Goal: Entertainment & Leisure: Consume media (video, audio)

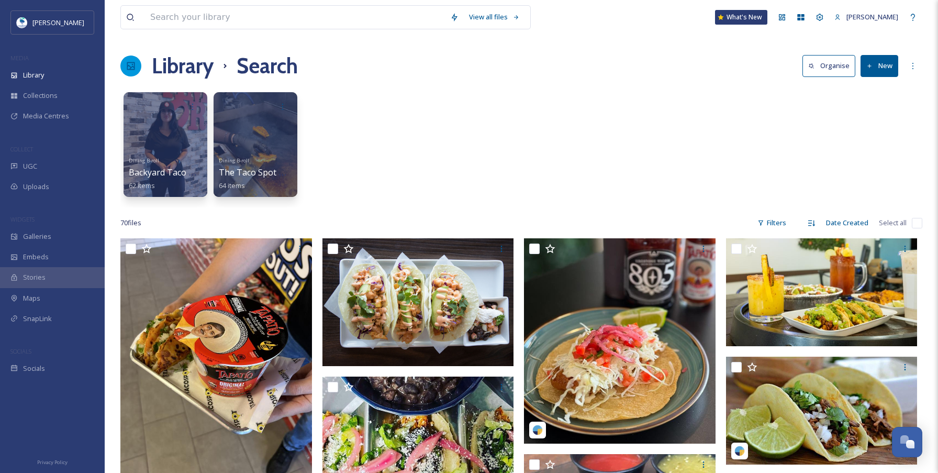
click at [187, 71] on h1 "Library" at bounding box center [183, 65] width 62 height 31
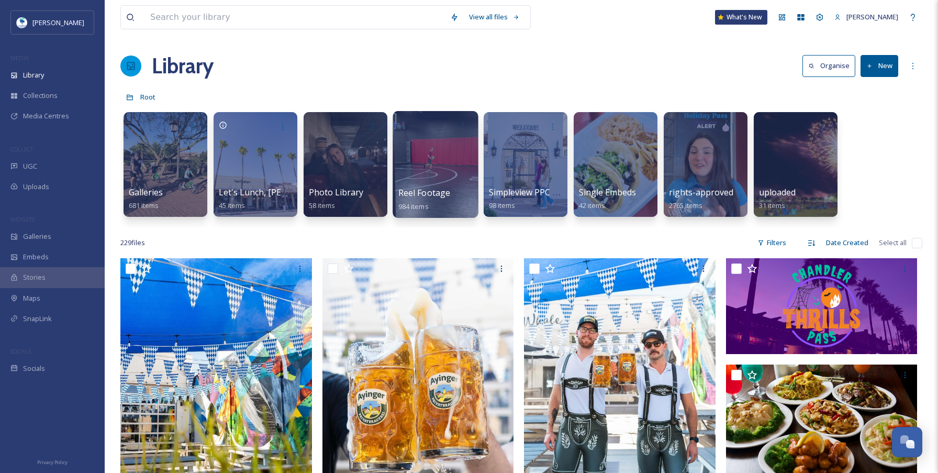
click at [452, 162] on div at bounding box center [435, 164] width 85 height 107
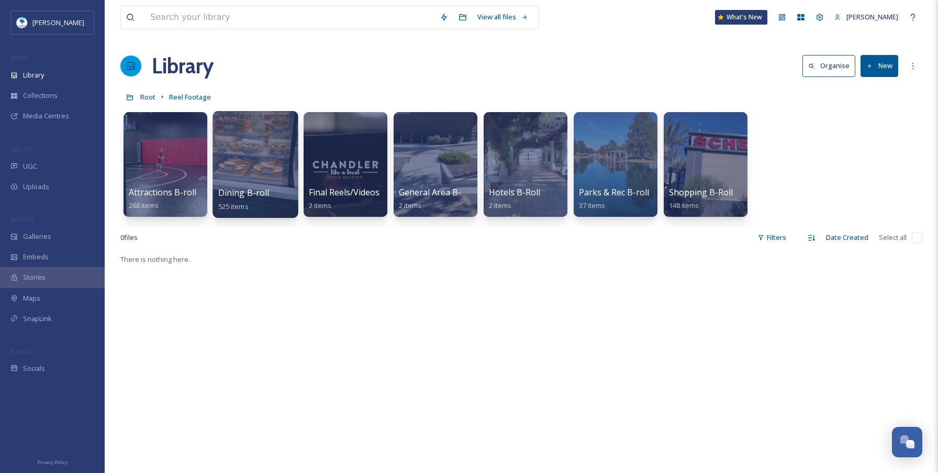
click at [268, 186] on div at bounding box center [255, 164] width 85 height 107
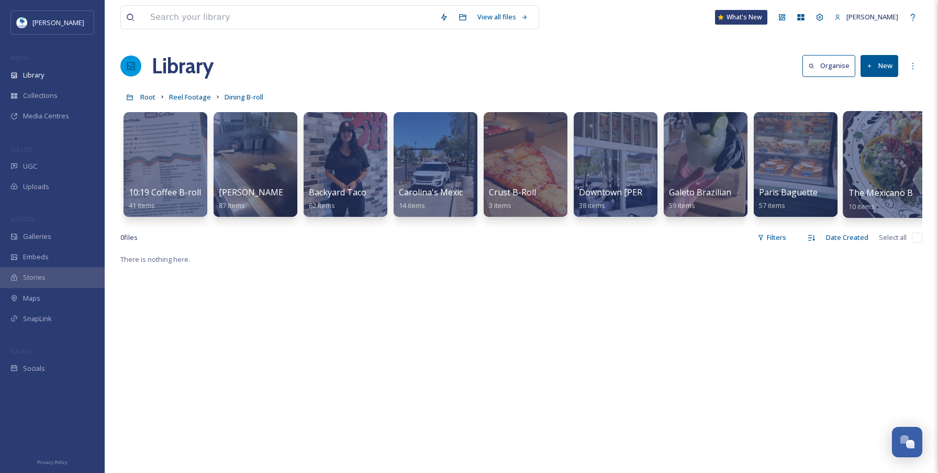
click at [871, 187] on span "The Mexicano B-roll" at bounding box center [889, 193] width 81 height 12
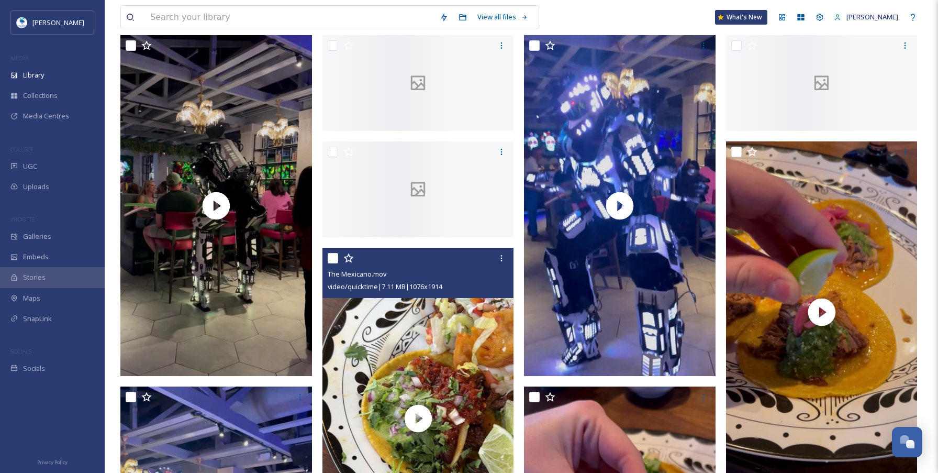
scroll to position [105, 0]
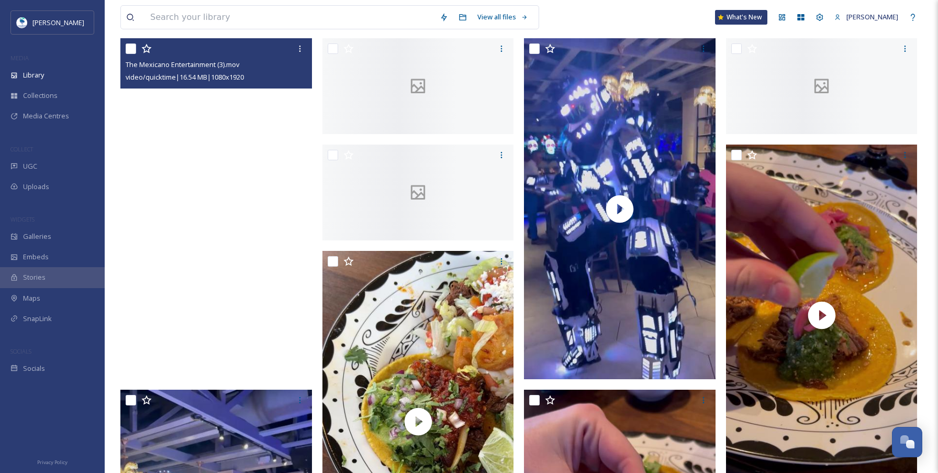
click at [182, 162] on video "The Mexicano Entertainment (3).mov" at bounding box center [216, 208] width 192 height 341
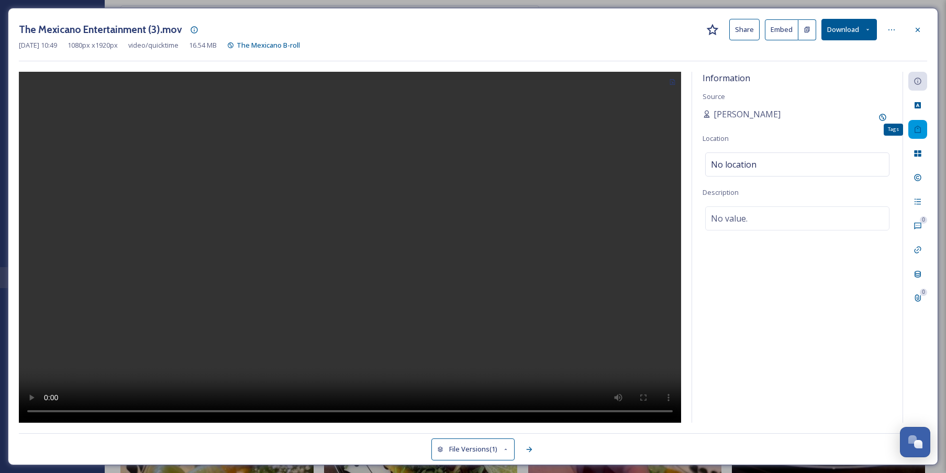
click at [915, 131] on icon at bounding box center [918, 129] width 6 height 7
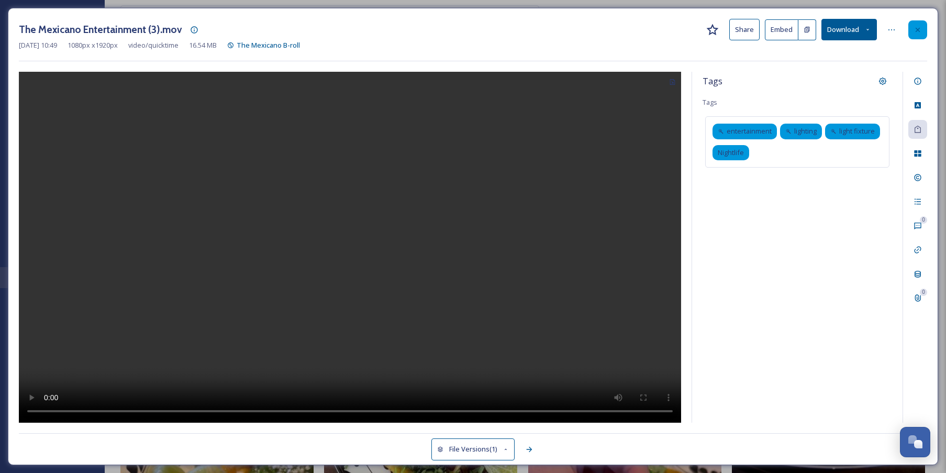
click at [922, 27] on div at bounding box center [917, 29] width 19 height 19
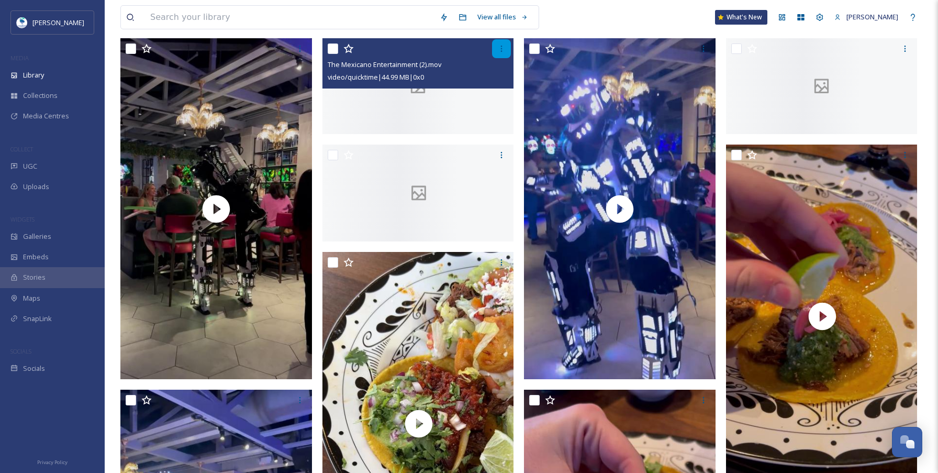
click at [497, 46] on icon at bounding box center [501, 48] width 8 height 8
click at [334, 50] on input "checkbox" at bounding box center [333, 48] width 10 height 10
checkbox input "true"
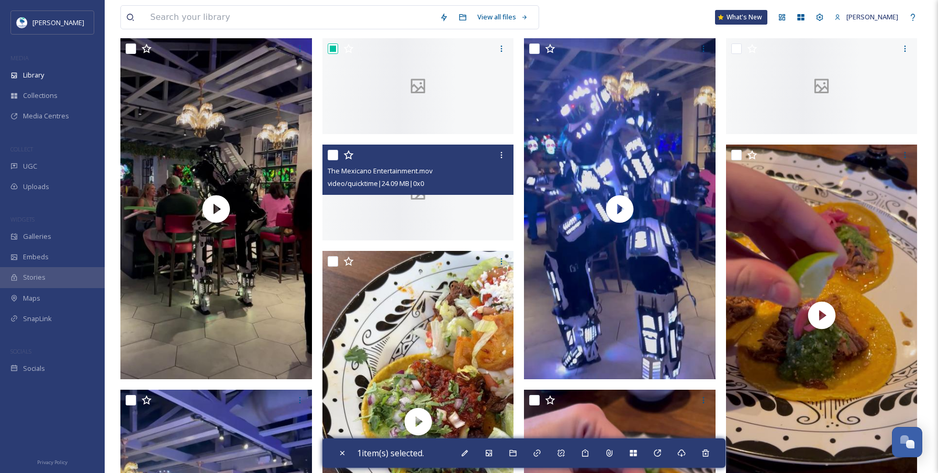
click at [332, 150] on input "checkbox" at bounding box center [333, 155] width 10 height 10
checkbox input "true"
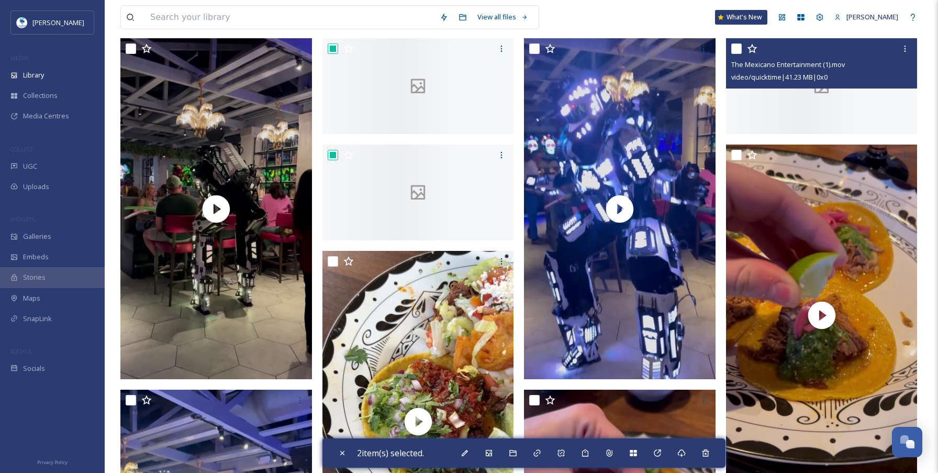
click at [736, 50] on input "checkbox" at bounding box center [736, 48] width 10 height 10
checkbox input "true"
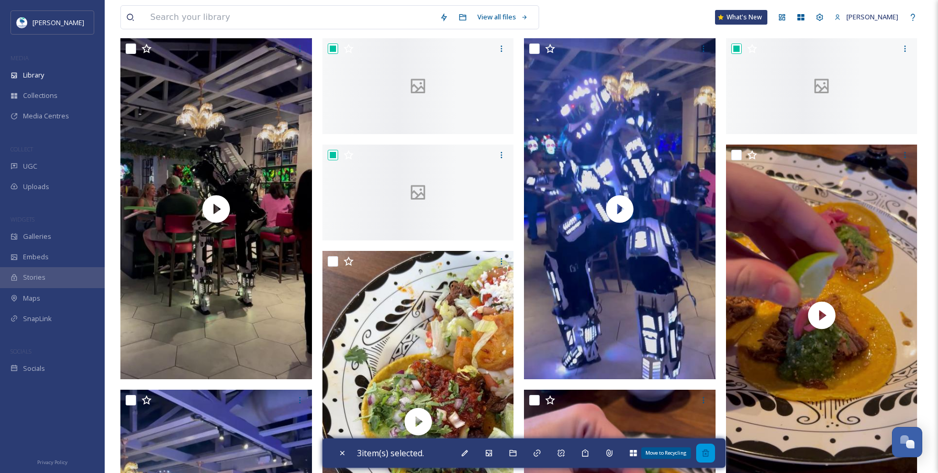
click at [708, 453] on icon at bounding box center [705, 452] width 7 height 7
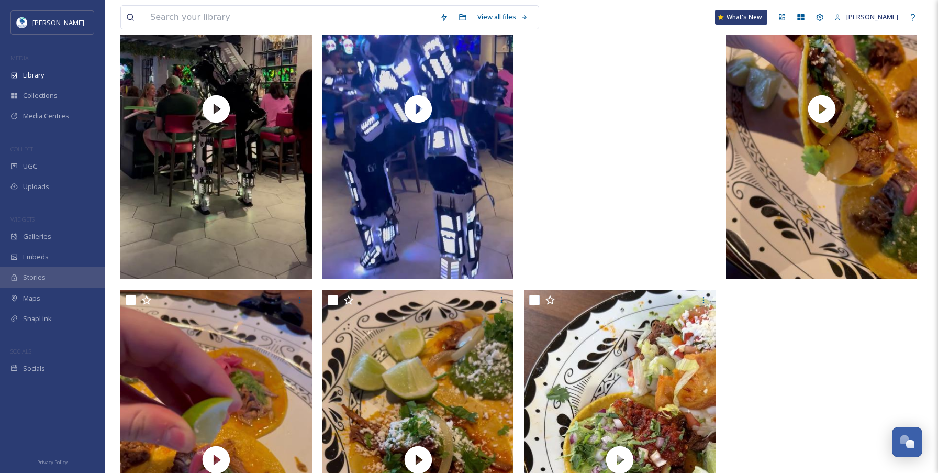
scroll to position [209, 0]
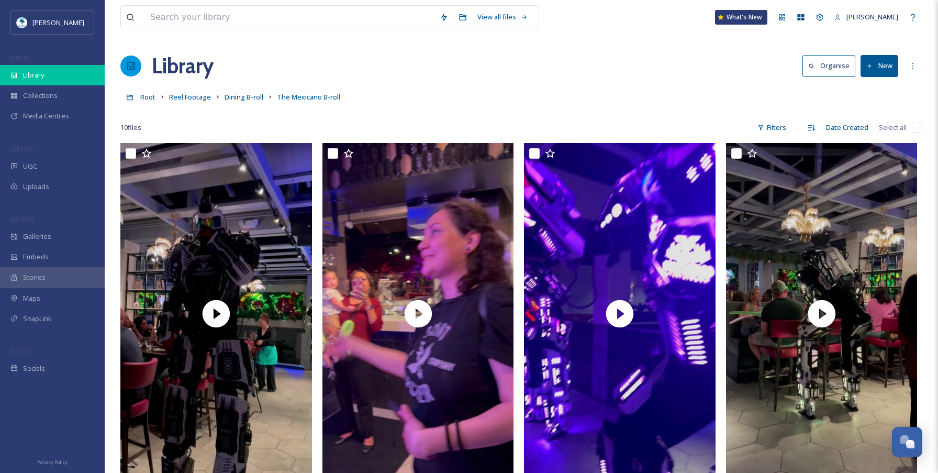
click at [42, 71] on span "Library" at bounding box center [33, 75] width 21 height 10
